Goal: Task Accomplishment & Management: Use online tool/utility

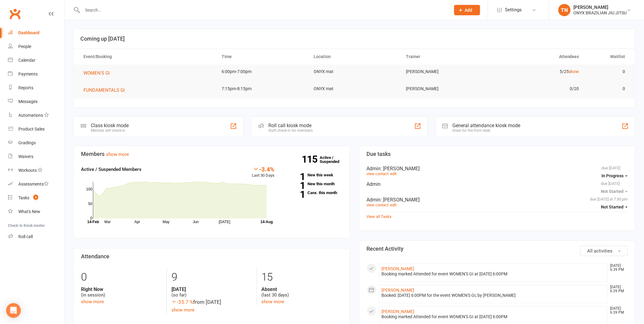
click at [310, 125] on div "Roll call kiosk mode" at bounding box center [291, 126] width 44 height 6
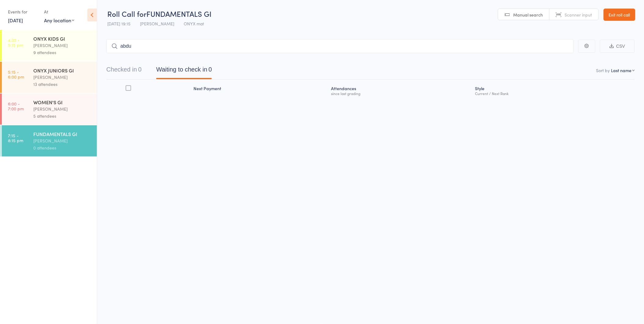
type input "abdul"
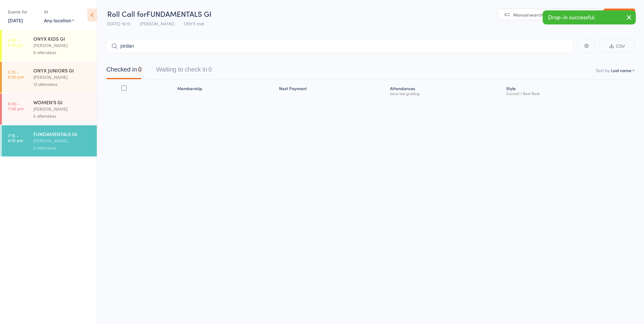
type input "jordan l"
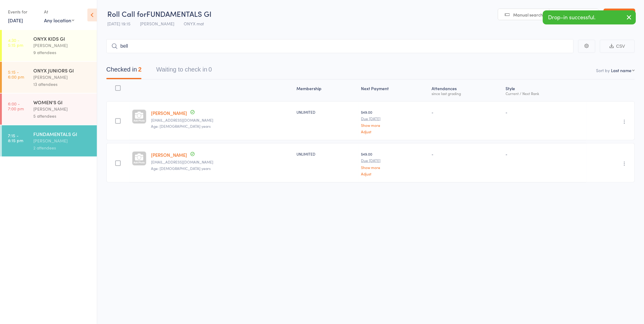
type input "belle"
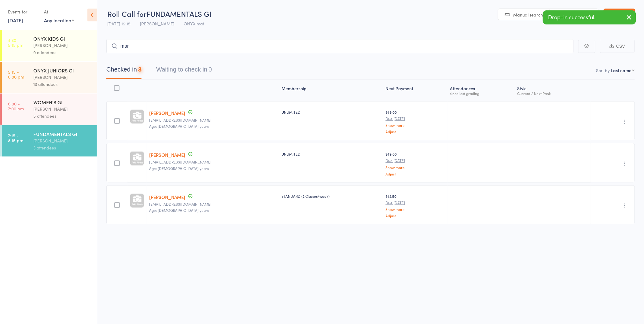
type input "mark"
type input "joshua c"
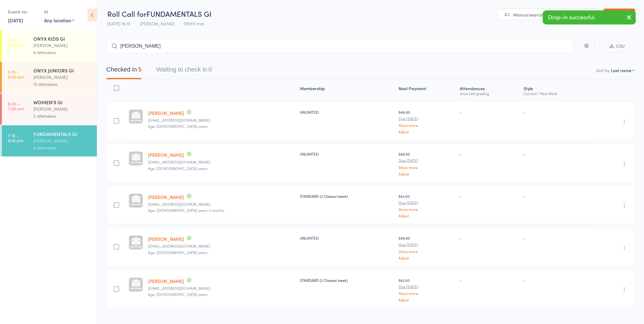
type input "lance b"
type input "matt"
type input "abraha"
type input "josh al"
type input "zacher"
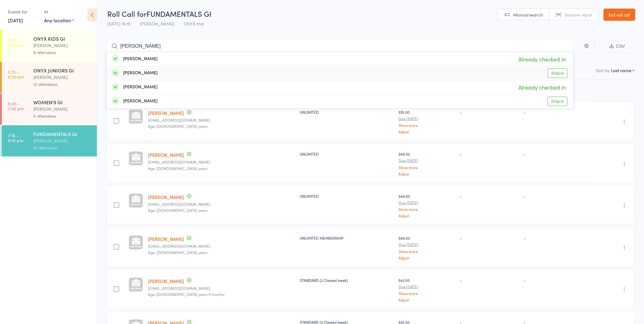
type input "joshua c"
click at [564, 77] on link "Drop in" at bounding box center [558, 73] width 20 height 9
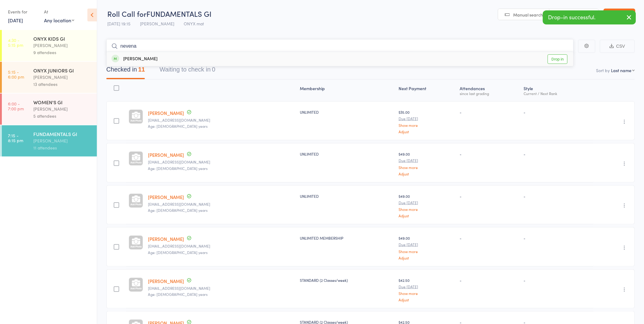
type input "nevena"
click at [556, 63] on link "Drop in" at bounding box center [558, 58] width 20 height 9
